Goal: Task Accomplishment & Management: Use online tool/utility

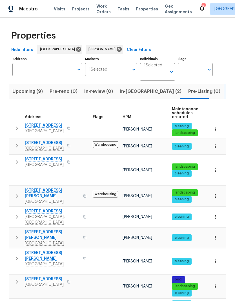
click at [125, 92] on span "In-[GEOGRAPHIC_DATA] (2)" at bounding box center [151, 91] width 62 height 8
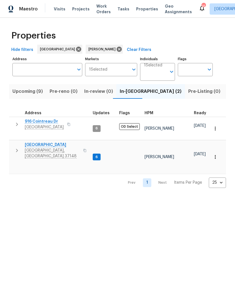
click at [19, 125] on icon "button" at bounding box center [17, 124] width 7 height 7
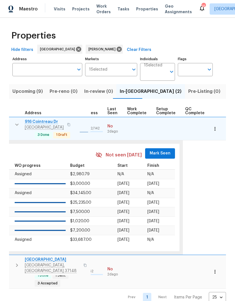
scroll to position [0, 269]
click at [150, 150] on span "Mark Seen" at bounding box center [160, 153] width 21 height 7
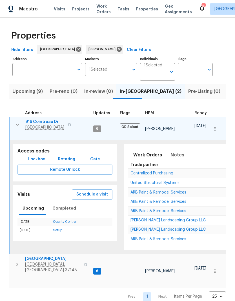
scroll to position [0, 0]
click at [17, 123] on icon "button" at bounding box center [17, 124] width 7 height 7
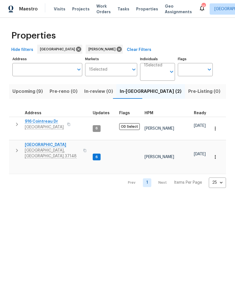
click at [12, 142] on button "button" at bounding box center [16, 150] width 11 height 17
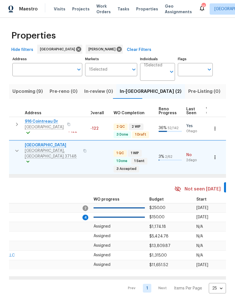
scroll to position [0, 217]
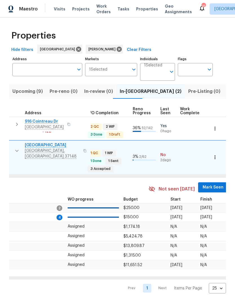
click at [202, 184] on span "Mark Seen" at bounding box center [212, 187] width 21 height 7
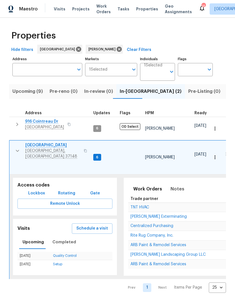
scroll to position [0, 0]
click at [17, 150] on icon "button" at bounding box center [17, 151] width 3 height 2
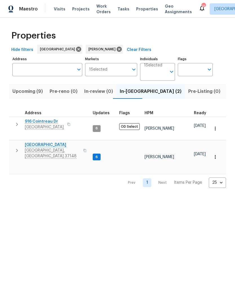
click at [25, 93] on span "Upcoming (9)" at bounding box center [27, 91] width 30 height 8
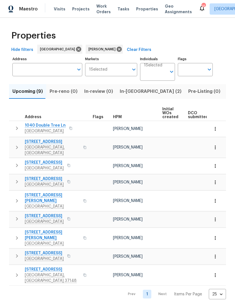
click at [219, 130] on button "button" at bounding box center [215, 129] width 12 height 12
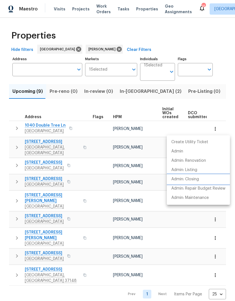
click at [187, 181] on p "Admin: Closing" at bounding box center [185, 179] width 28 height 6
